Goal: Information Seeking & Learning: Learn about a topic

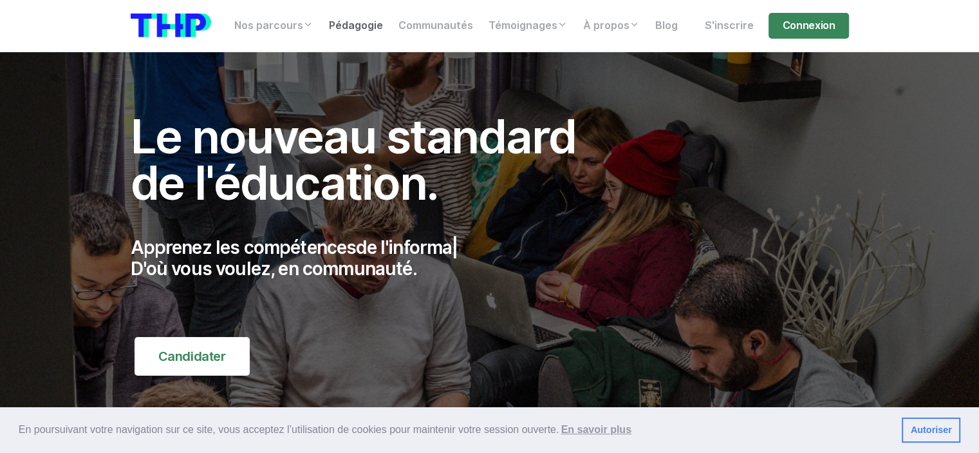
click at [372, 28] on link "Pédagogie" at bounding box center [356, 26] width 70 height 26
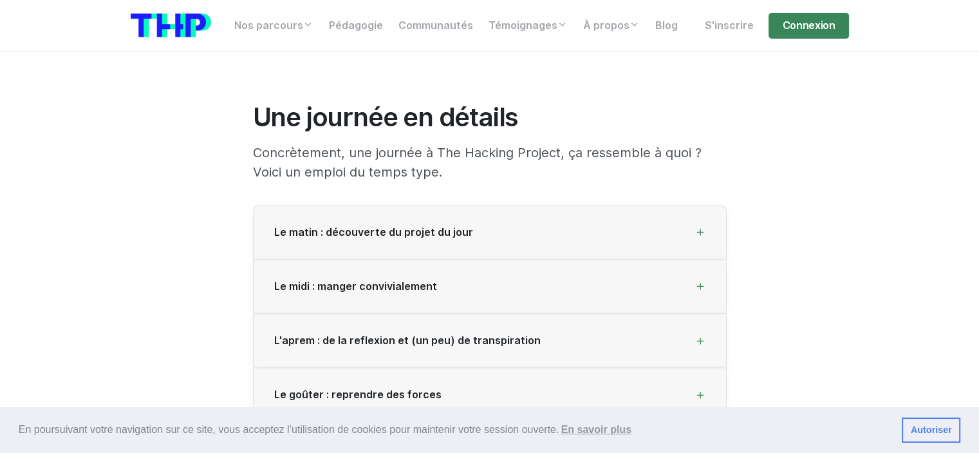
scroll to position [1683, 0]
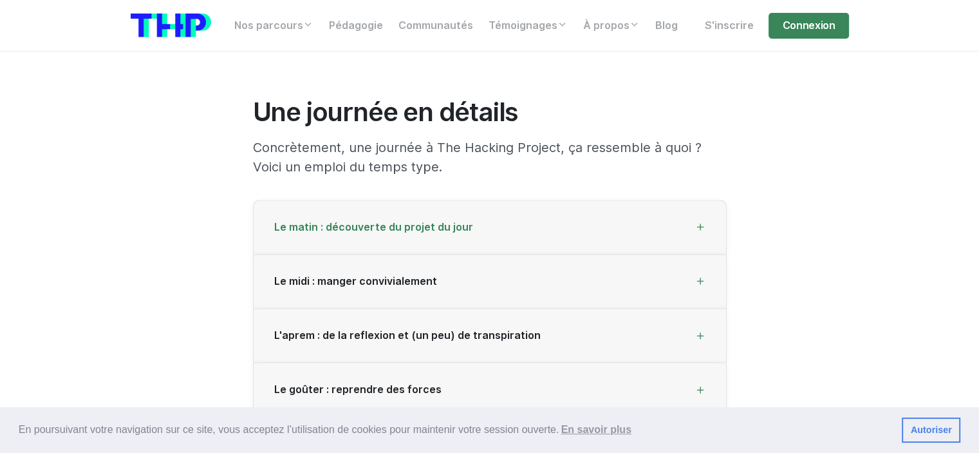
click at [676, 240] on div "Le matin : découverte du projet du jour" at bounding box center [490, 227] width 473 height 54
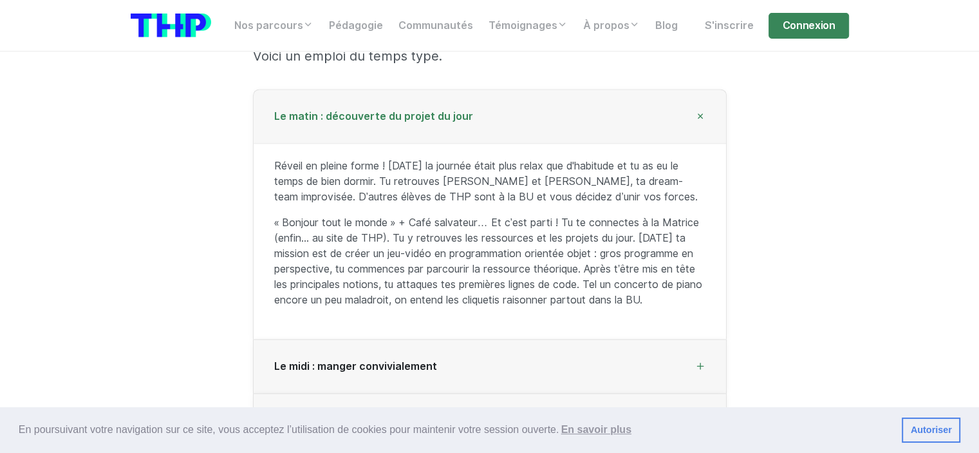
scroll to position [1879, 0]
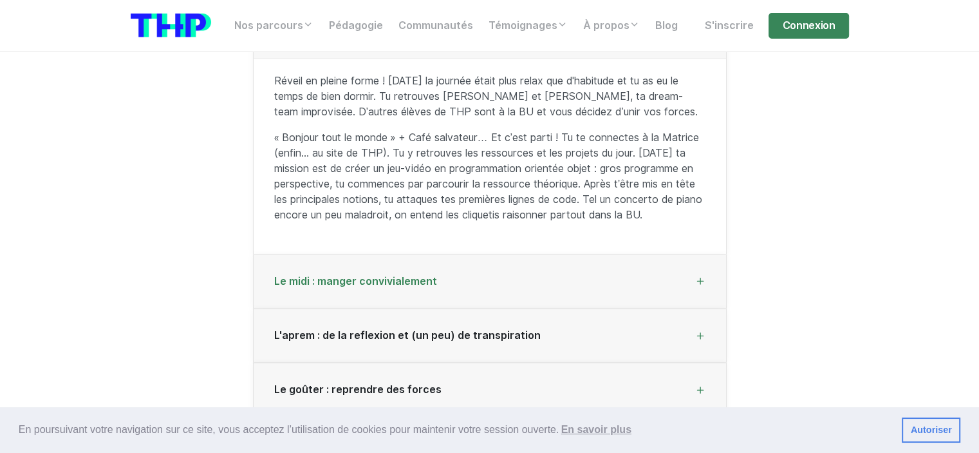
click at [690, 298] on div "Le midi : manger convivialement" at bounding box center [490, 281] width 473 height 54
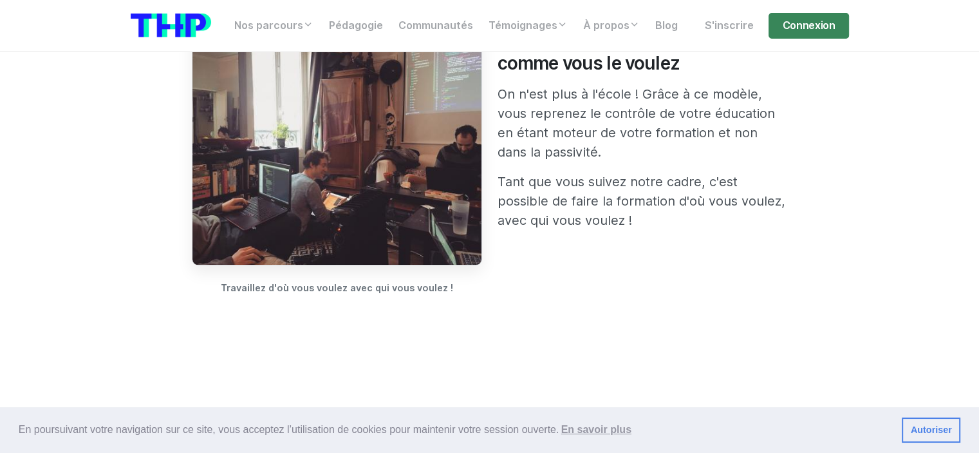
scroll to position [1207, 0]
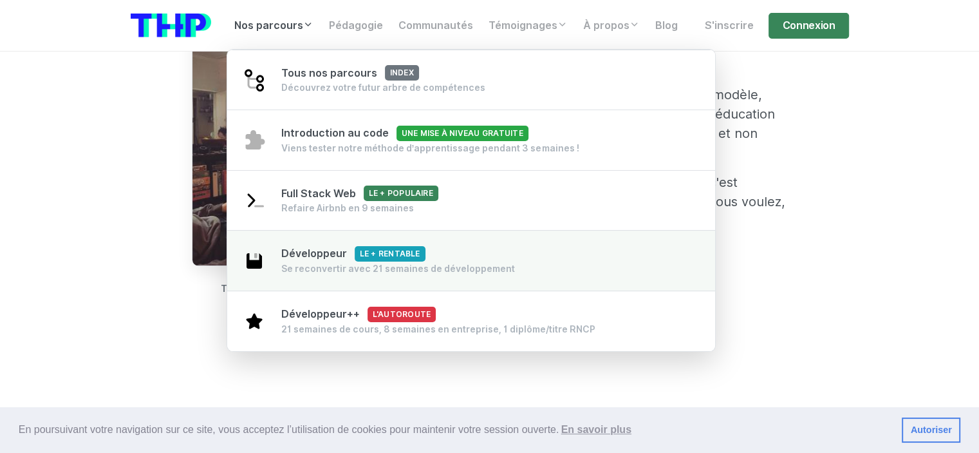
click at [477, 267] on div "Se reconvertir avec 21 semaines de développement" at bounding box center [398, 268] width 234 height 13
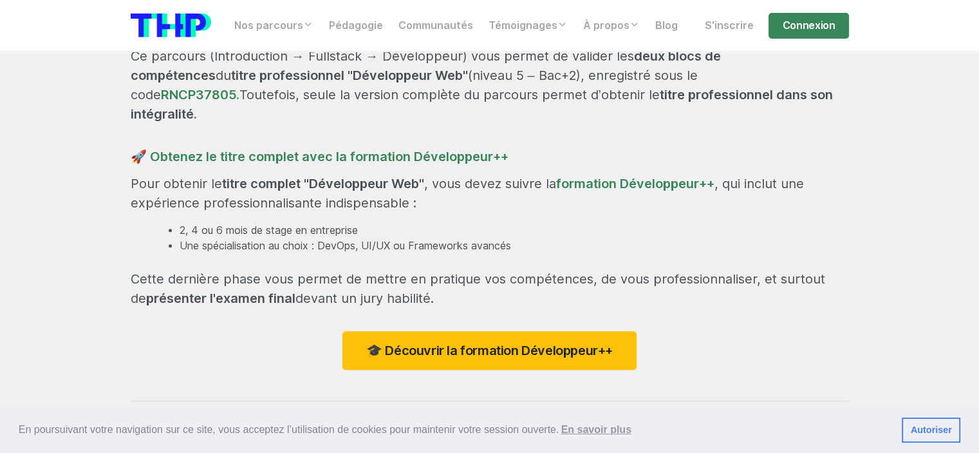
scroll to position [1229, 0]
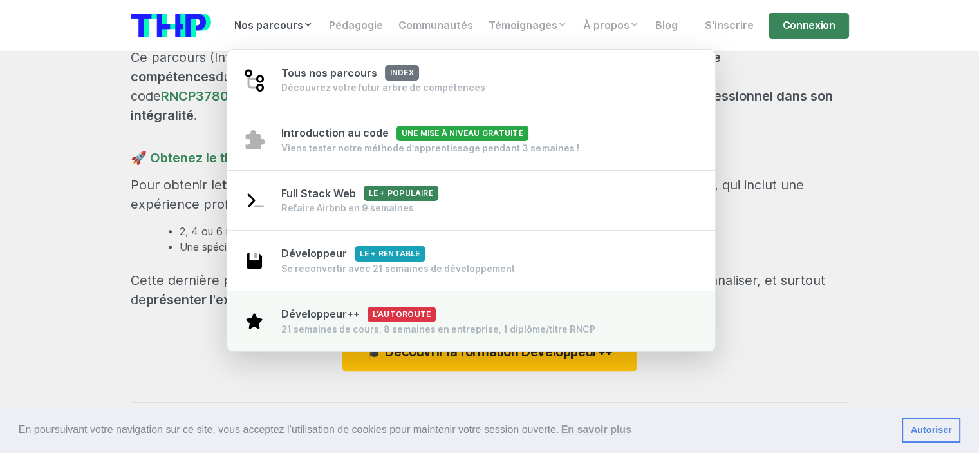
click at [330, 320] on span "Développeur++ L'autoroute" at bounding box center [358, 314] width 155 height 12
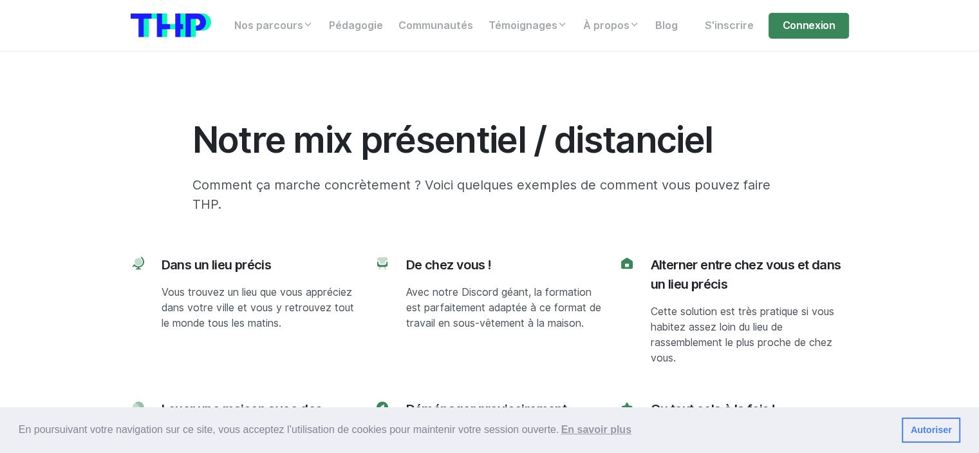
scroll to position [5882, 0]
